Goal: Task Accomplishment & Management: Manage account settings

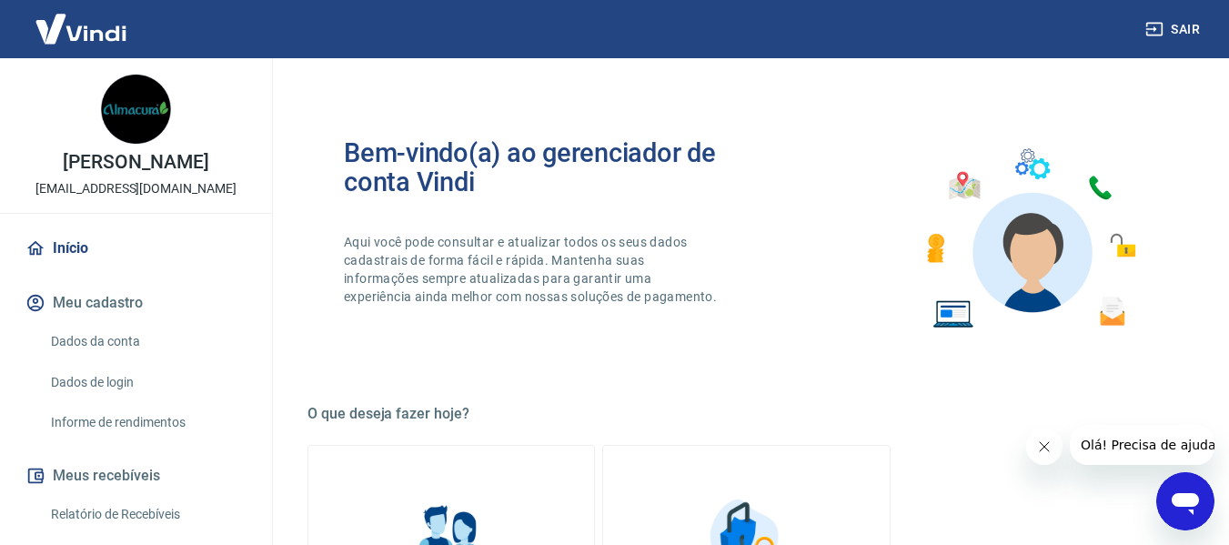
click at [77, 248] on link "Início" at bounding box center [136, 248] width 228 height 40
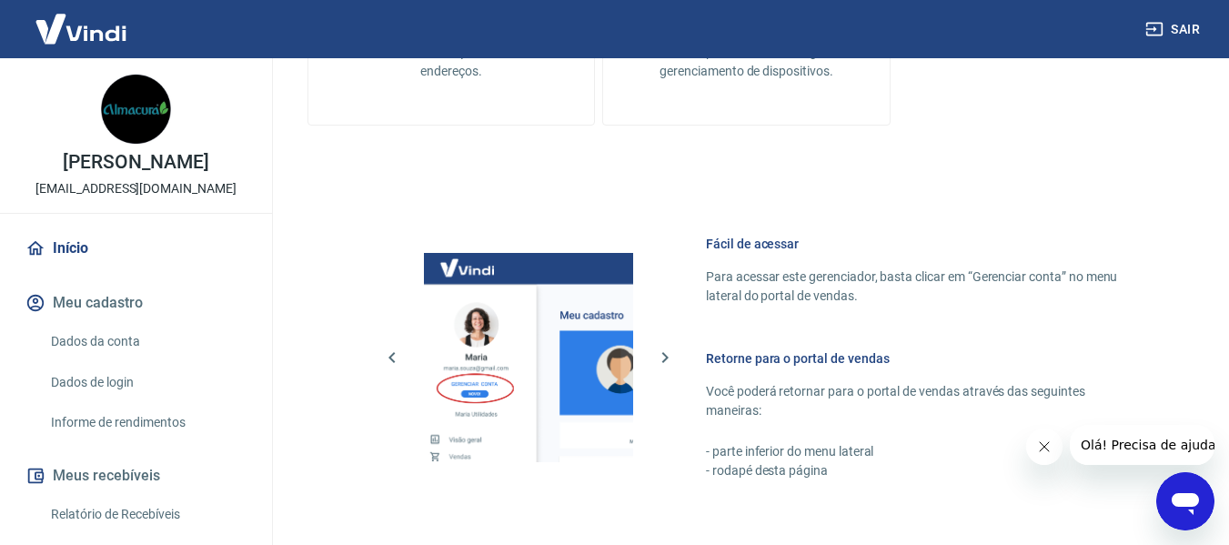
scroll to position [948, 0]
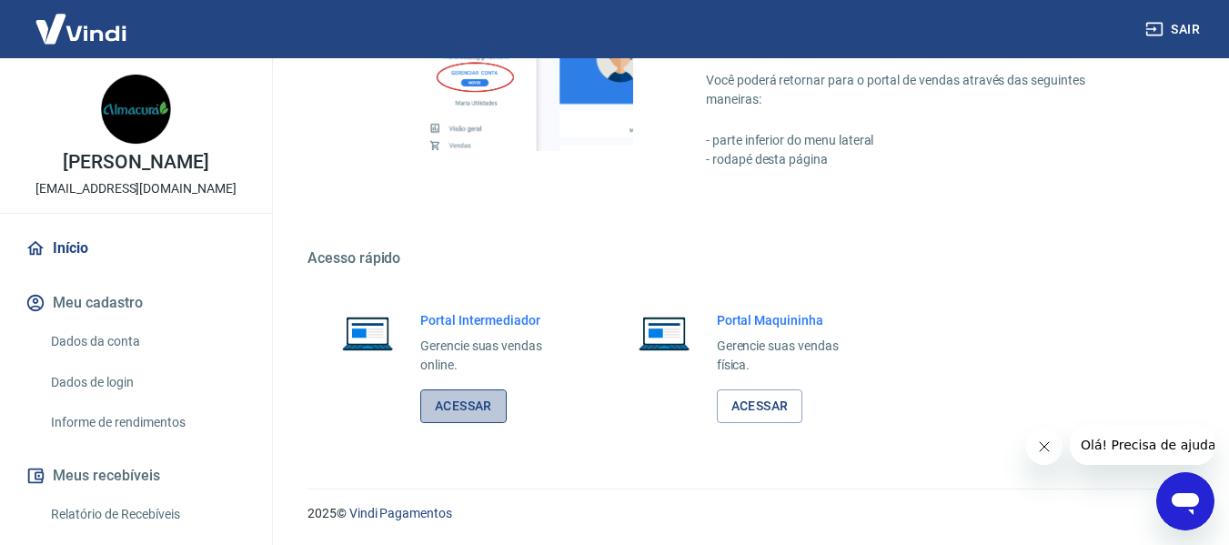
click at [476, 408] on link "Acessar" at bounding box center [463, 406] width 86 height 34
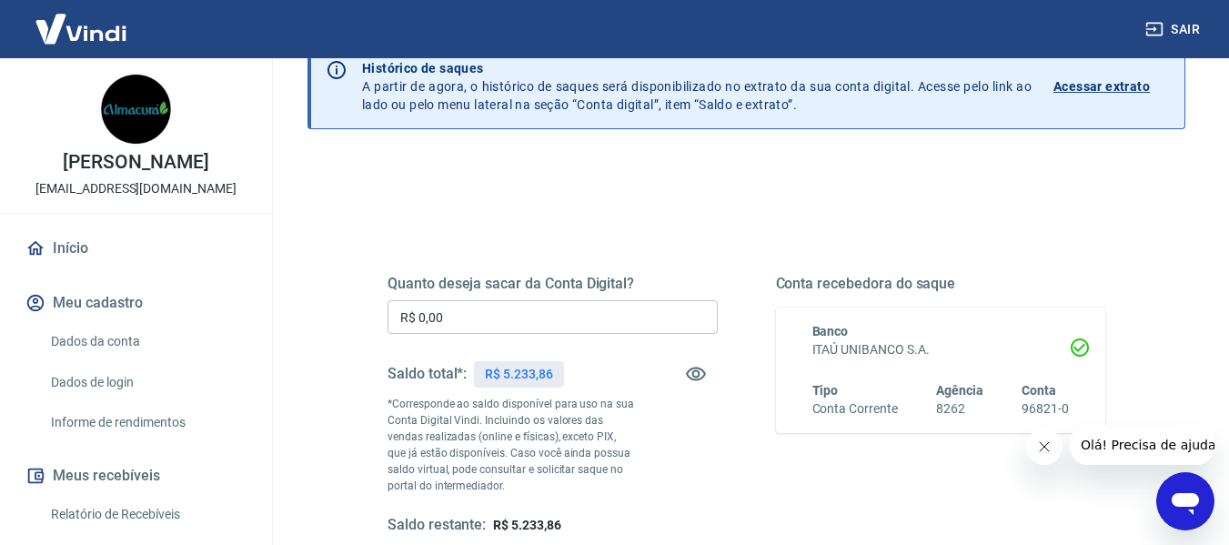
scroll to position [182, 0]
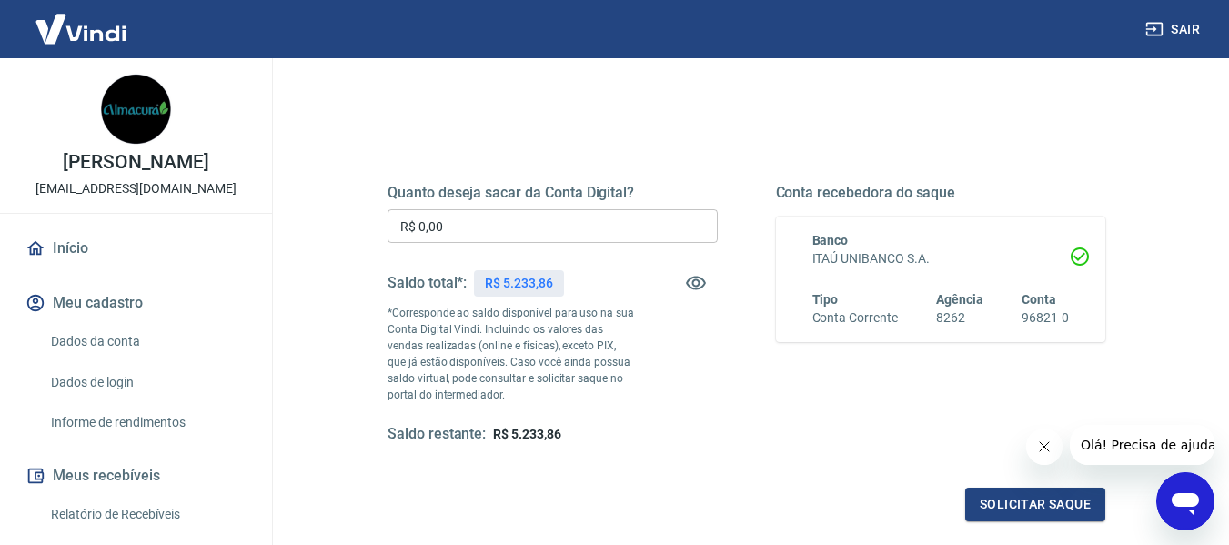
click at [539, 204] on div "Quanto deseja sacar da Conta Digital? R$ 0,00 ​ Saldo total*: R$ 5.233,86 *Corr…" at bounding box center [553, 314] width 330 height 260
click at [530, 229] on input "R$ 0,00" at bounding box center [553, 226] width 330 height 34
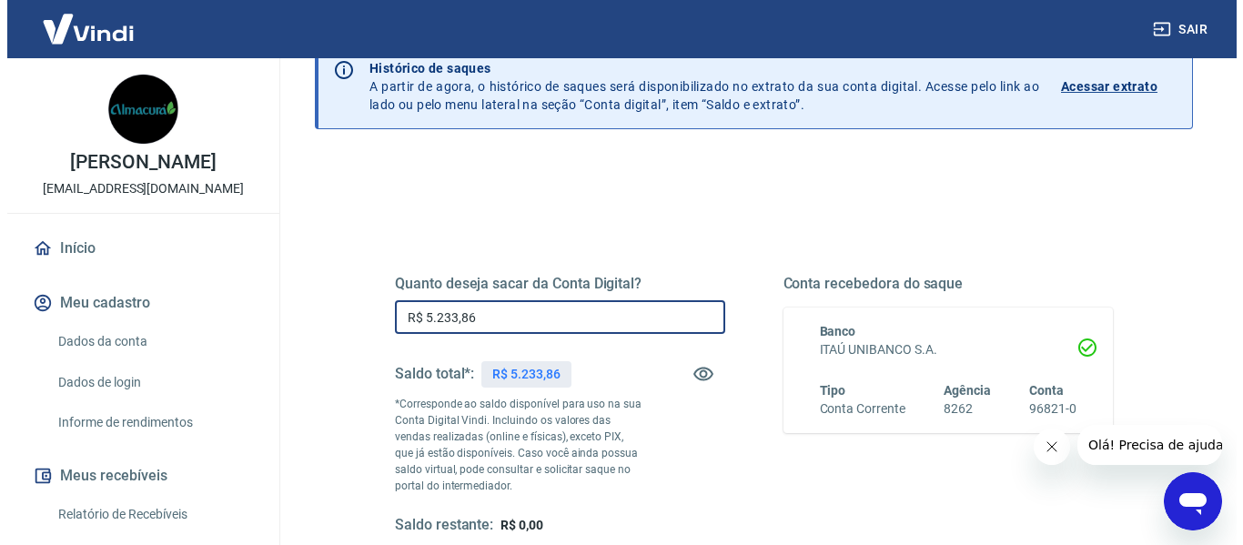
scroll to position [364, 0]
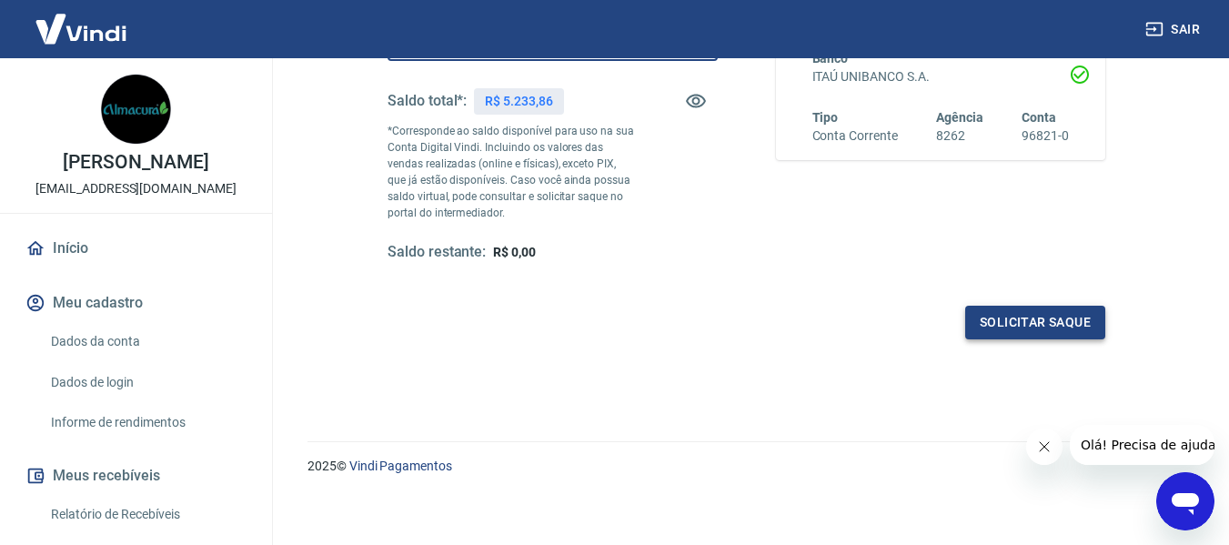
type input "R$ 5.233,86"
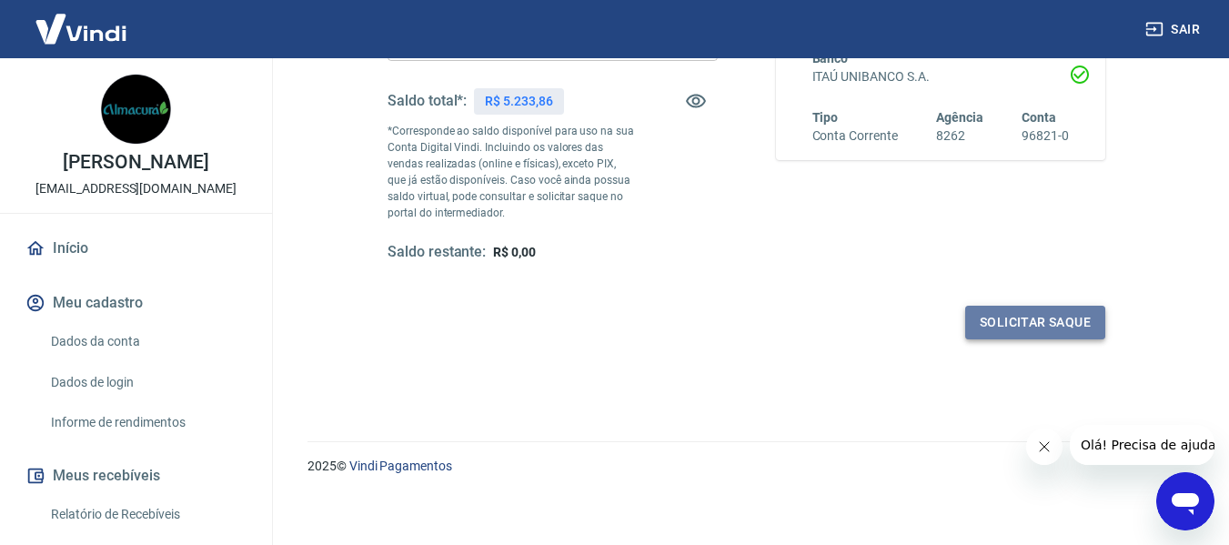
click at [1008, 319] on button "Solicitar saque" at bounding box center [1035, 323] width 140 height 34
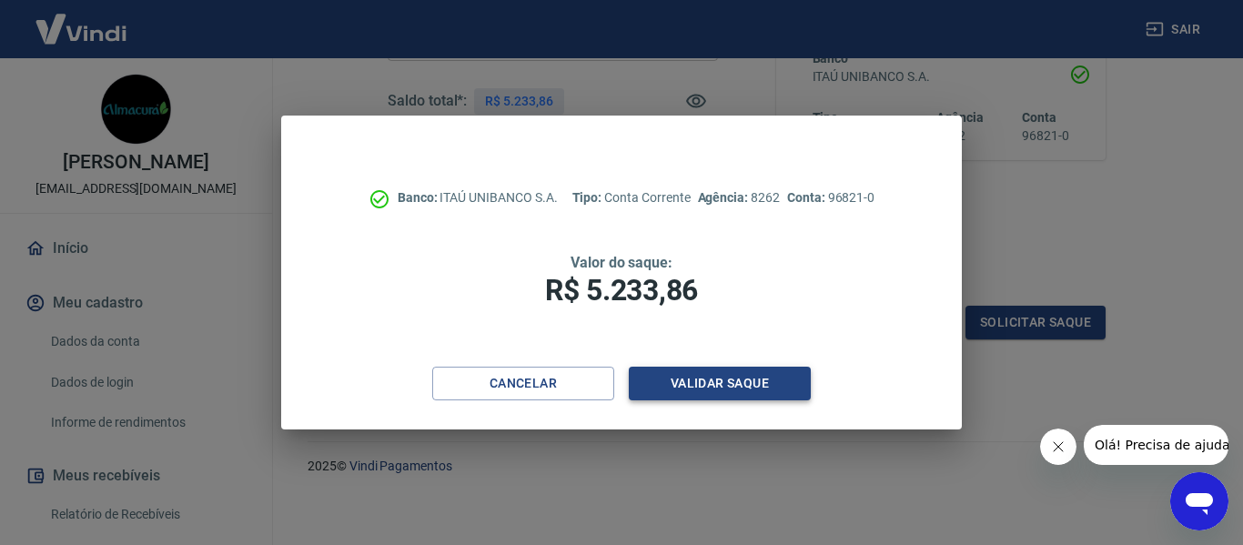
click at [722, 383] on button "Validar saque" at bounding box center [720, 384] width 182 height 34
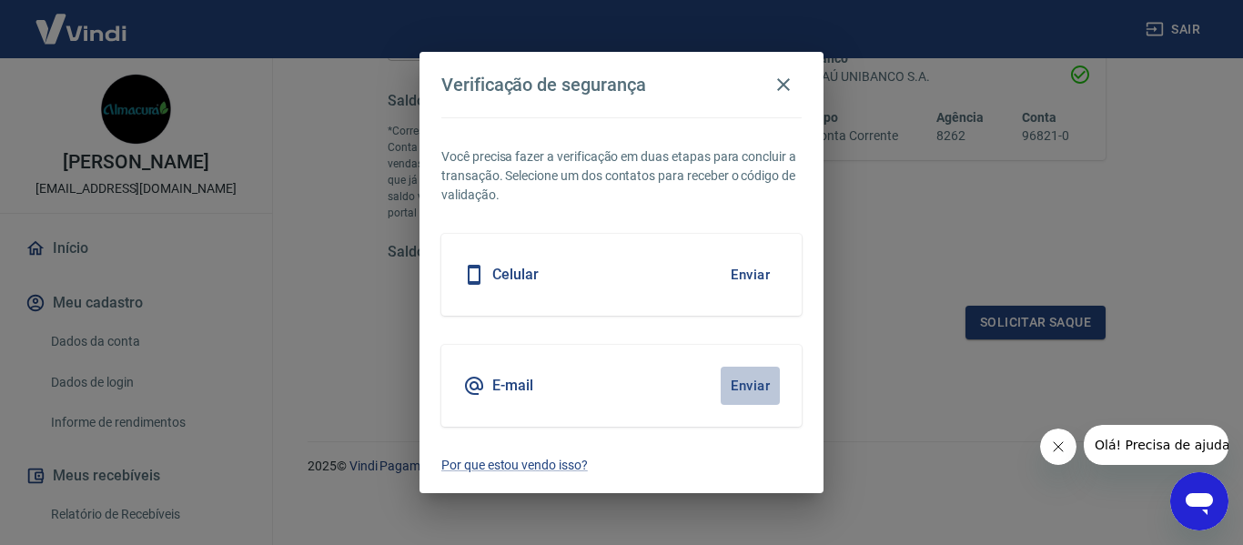
click at [745, 384] on button "Enviar" at bounding box center [750, 386] width 59 height 38
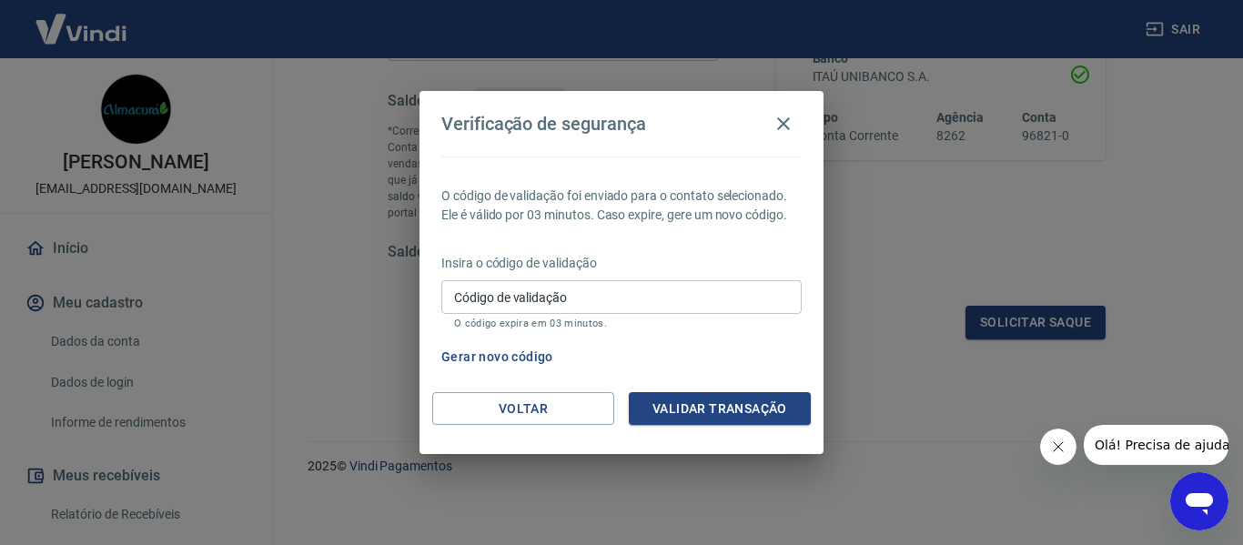
click at [682, 293] on input "Código de validação" at bounding box center [621, 297] width 360 height 34
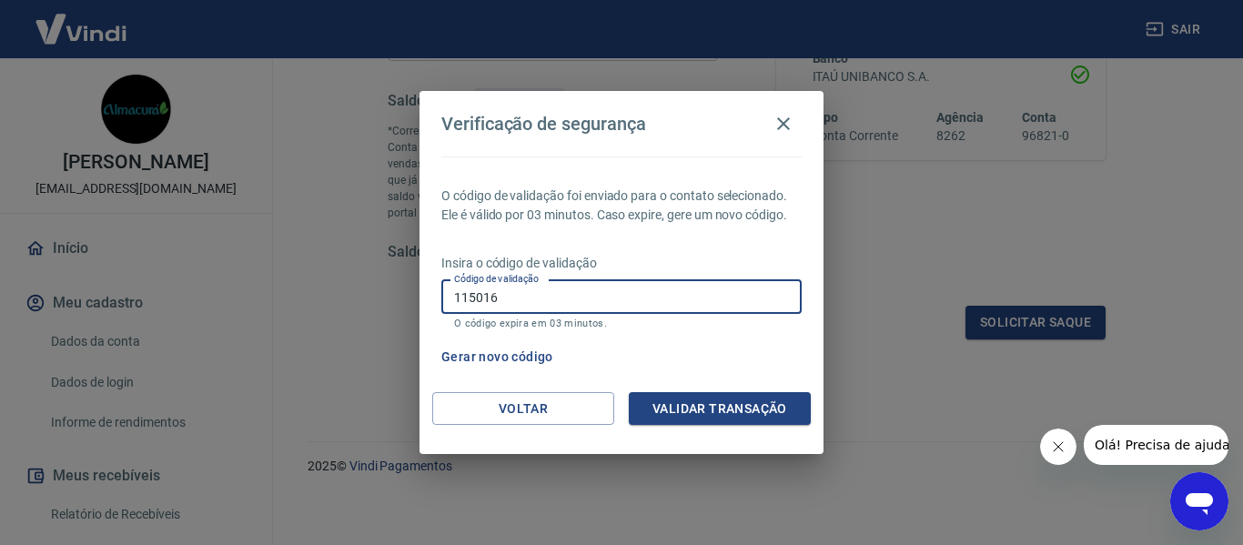
type input "115016"
click at [744, 418] on button "Validar transação" at bounding box center [720, 409] width 182 height 34
